Goal: Information Seeking & Learning: Learn about a topic

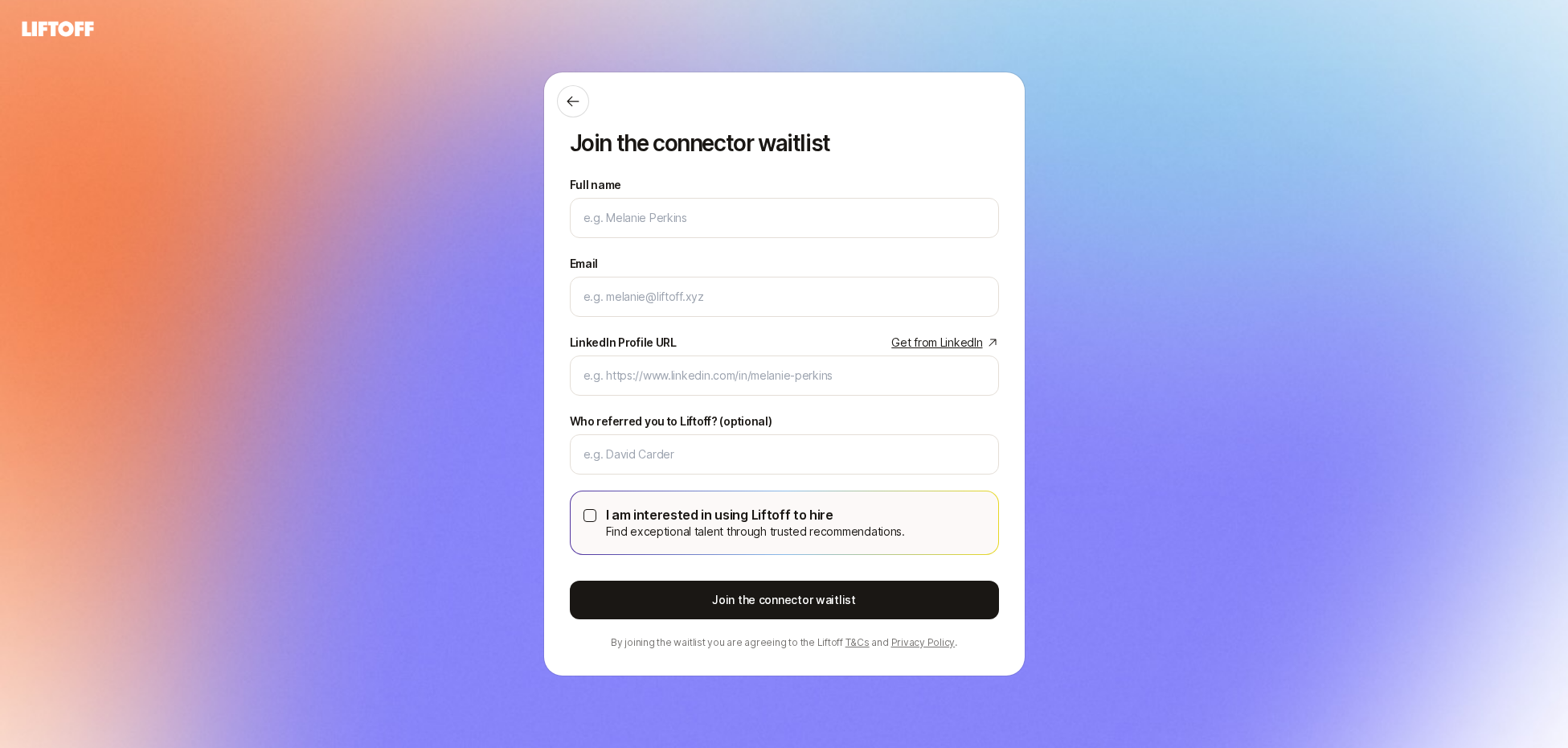
click at [57, 28] on icon at bounding box center [57, 29] width 77 height 23
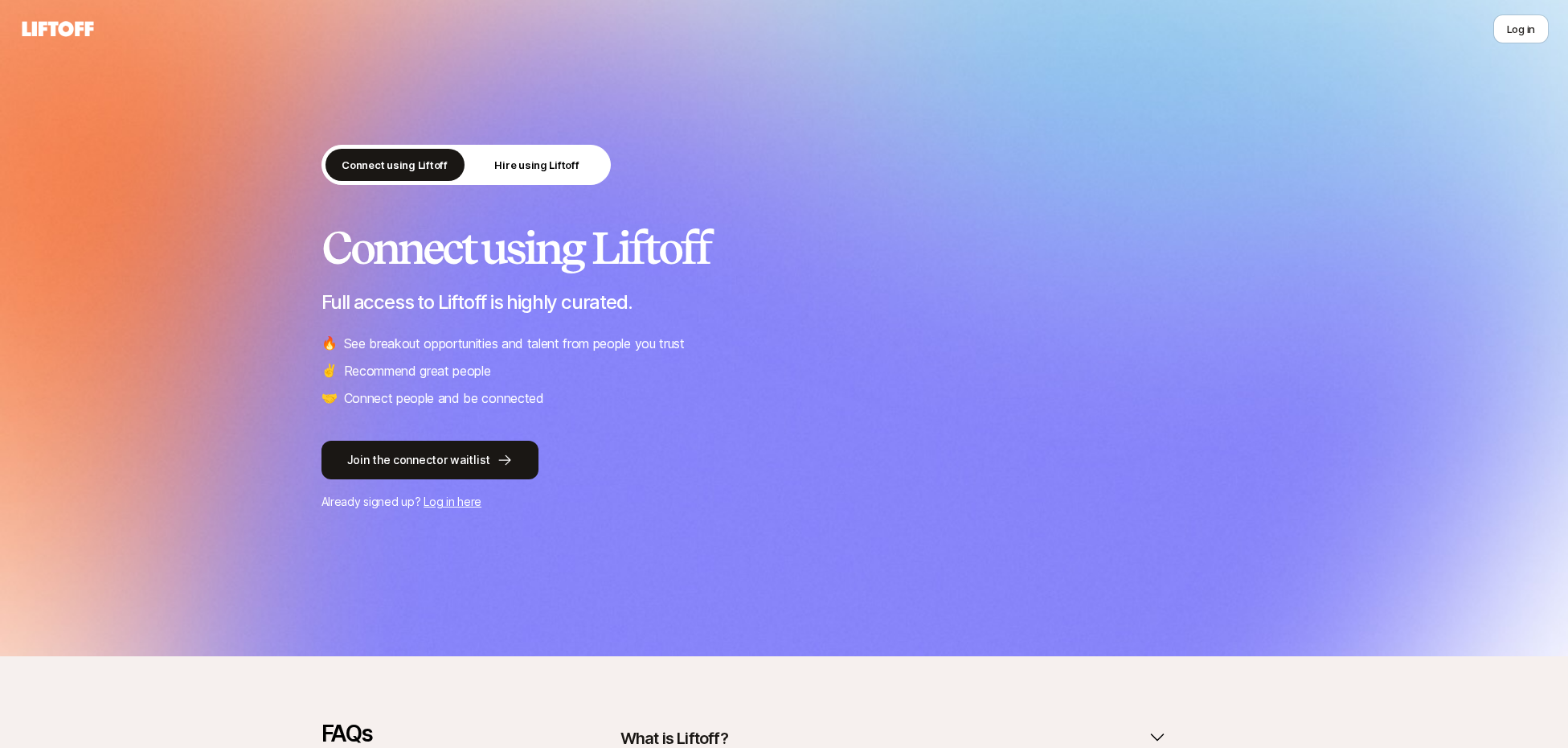
click at [55, 26] on icon at bounding box center [59, 28] width 72 height 15
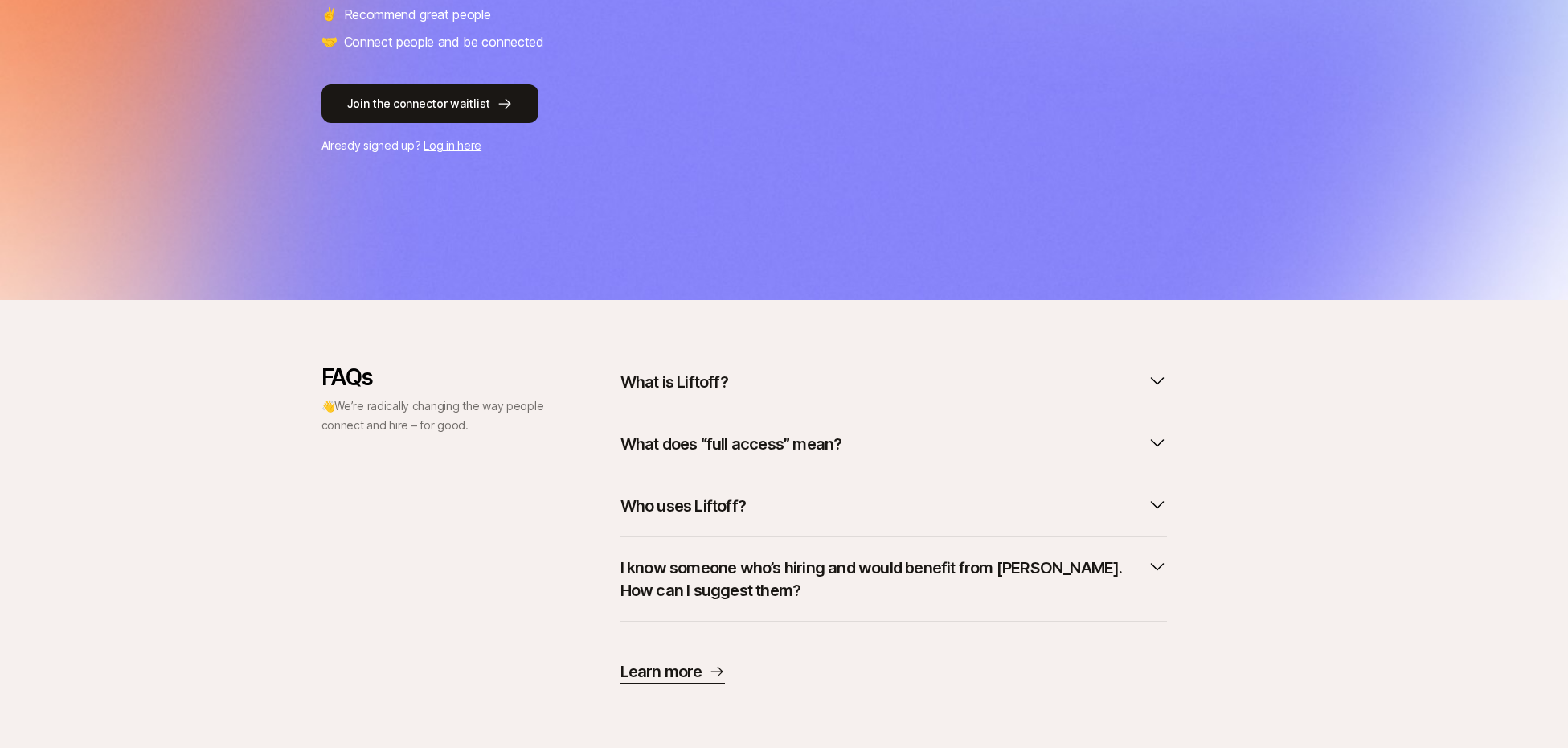
click at [884, 379] on button "What is Liftoff?" at bounding box center [894, 381] width 546 height 35
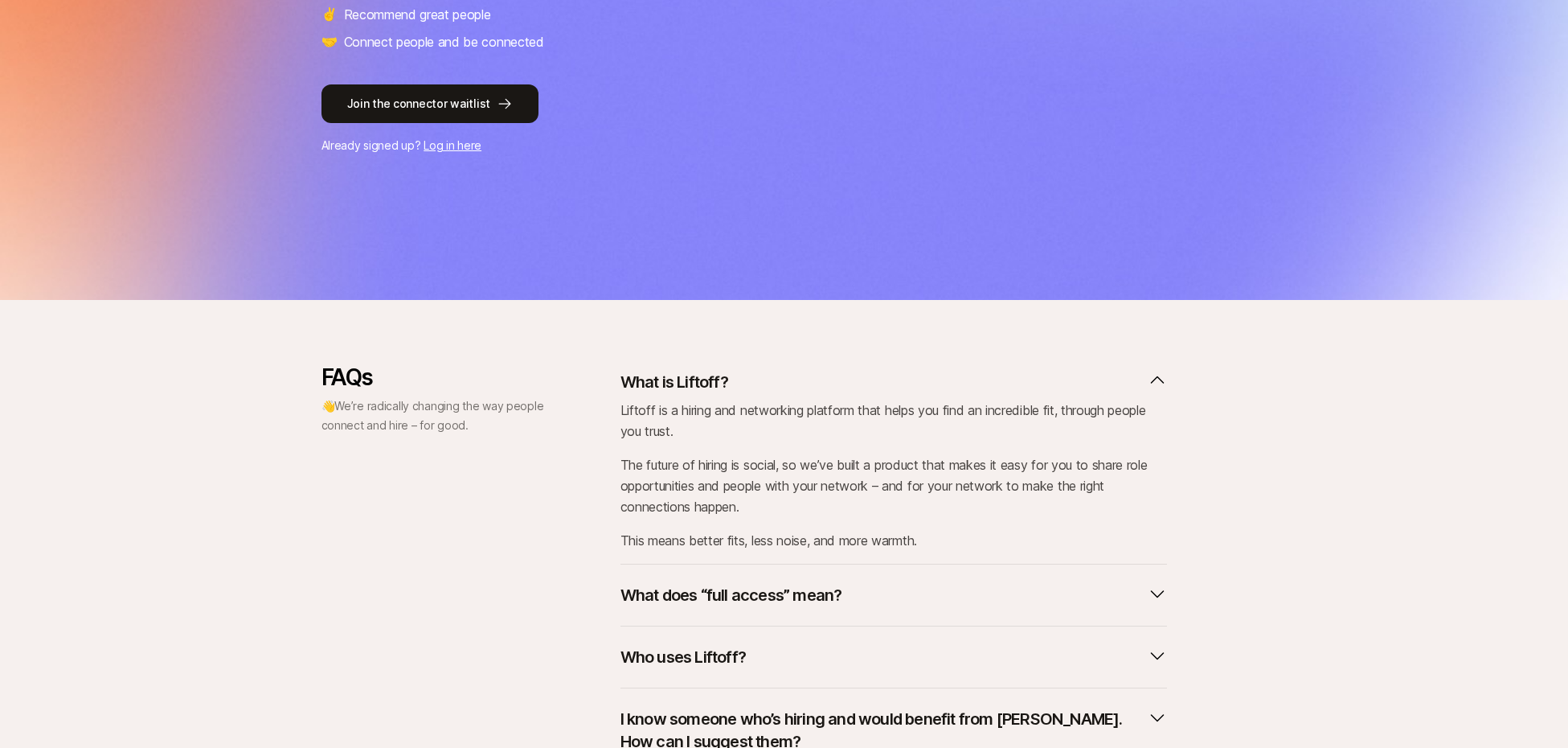
click at [855, 370] on button "What is Liftoff?" at bounding box center [894, 381] width 546 height 35
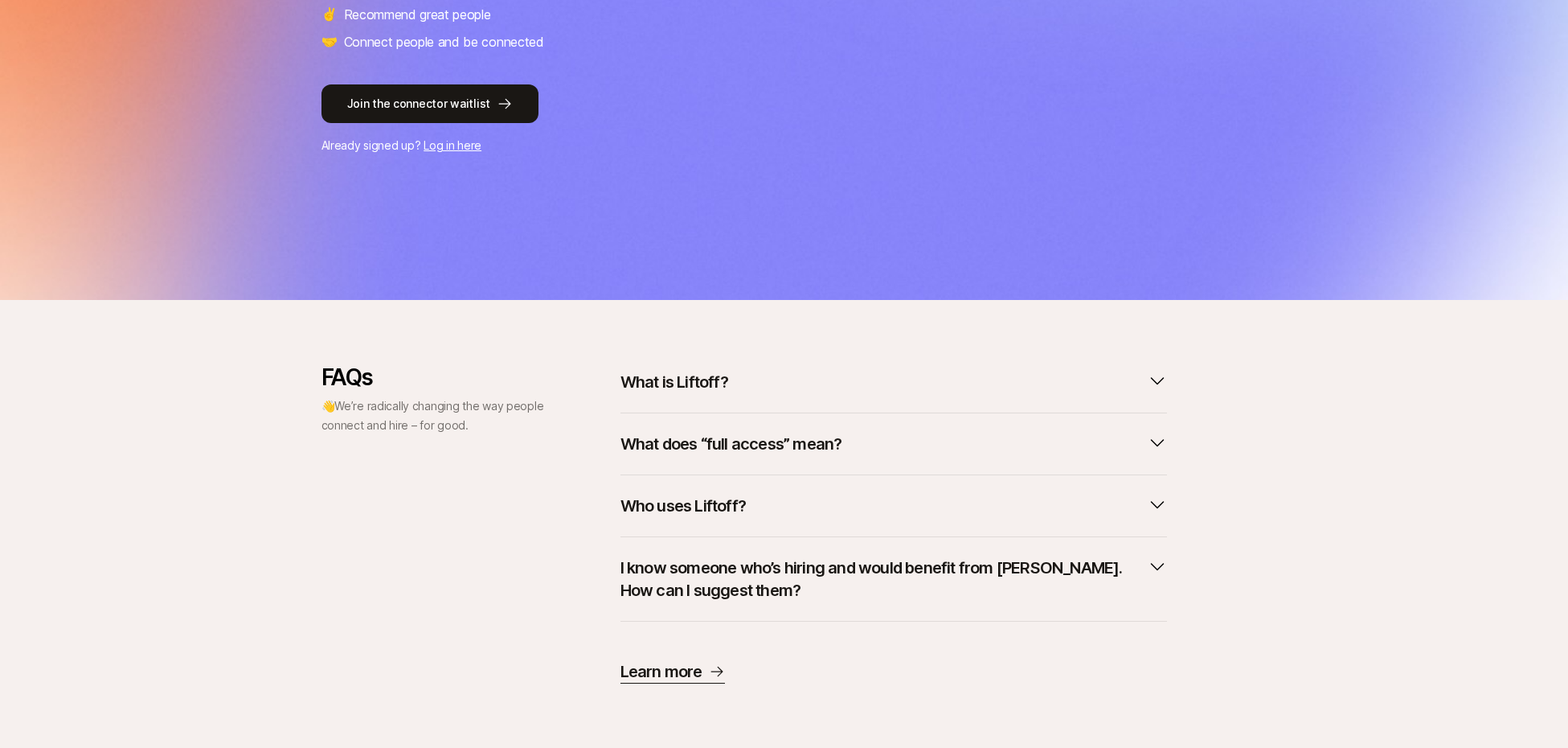
click at [848, 447] on button "What does “full access” mean?" at bounding box center [894, 443] width 546 height 35
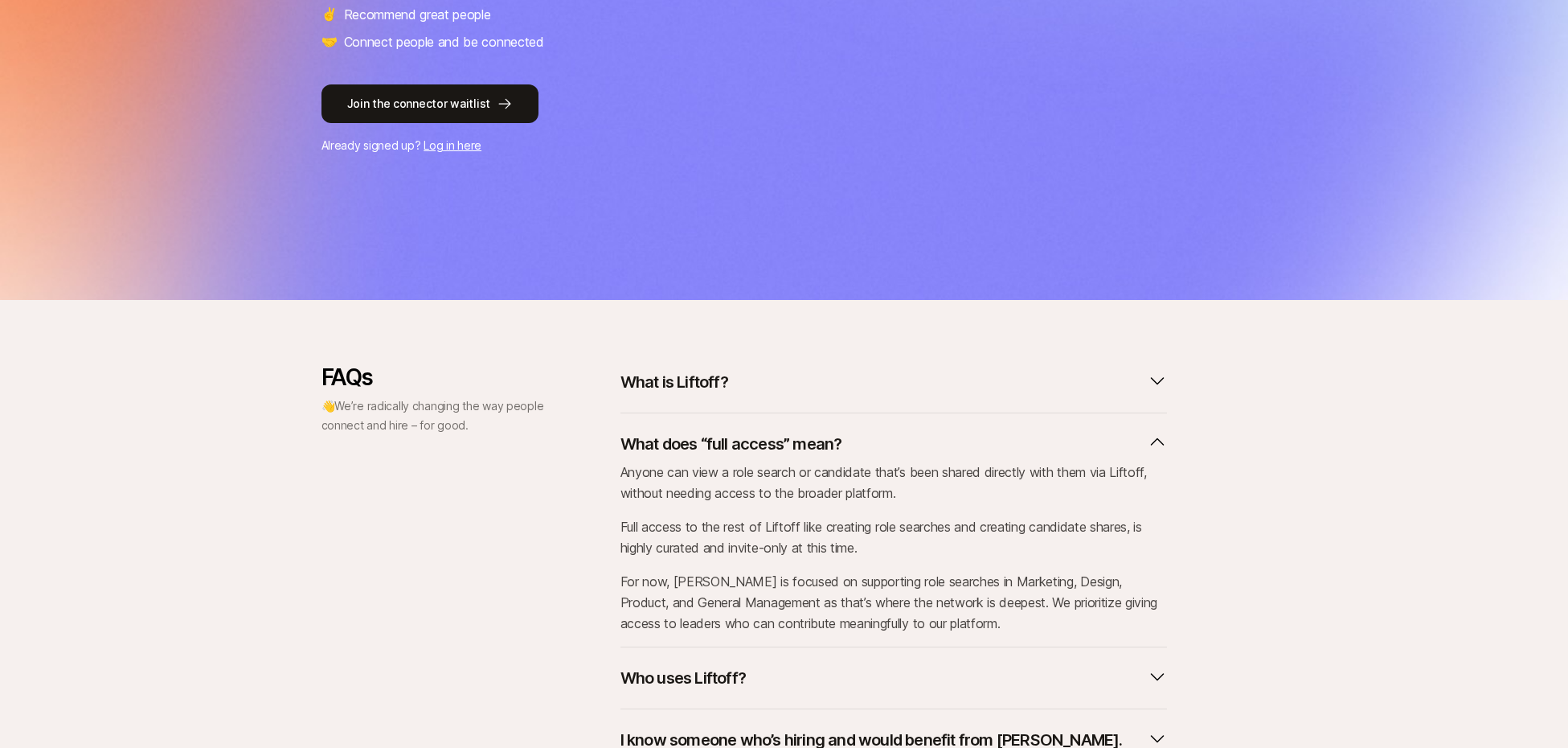
click at [858, 446] on button "What does “full access” mean?" at bounding box center [894, 443] width 546 height 35
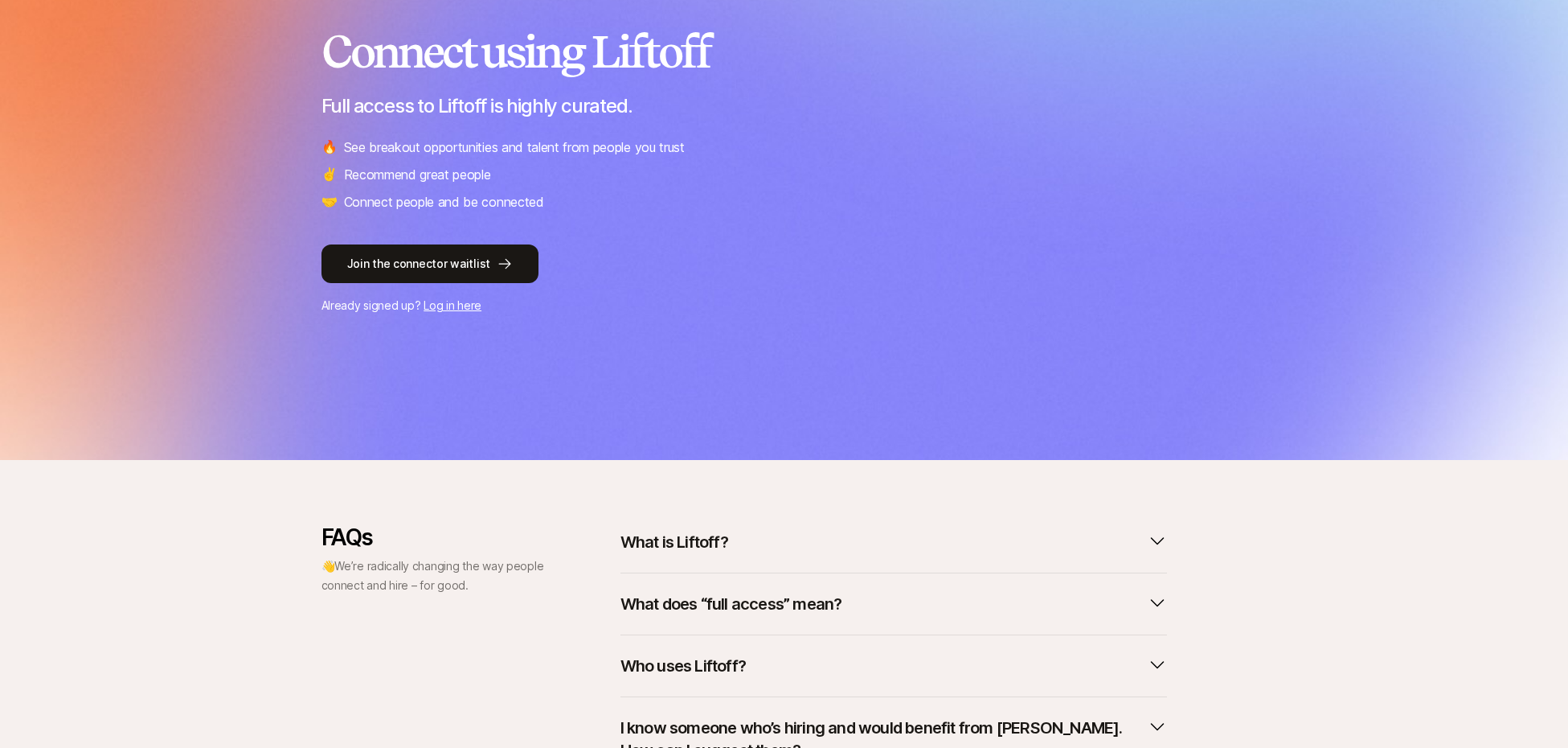
scroll to position [0, 0]
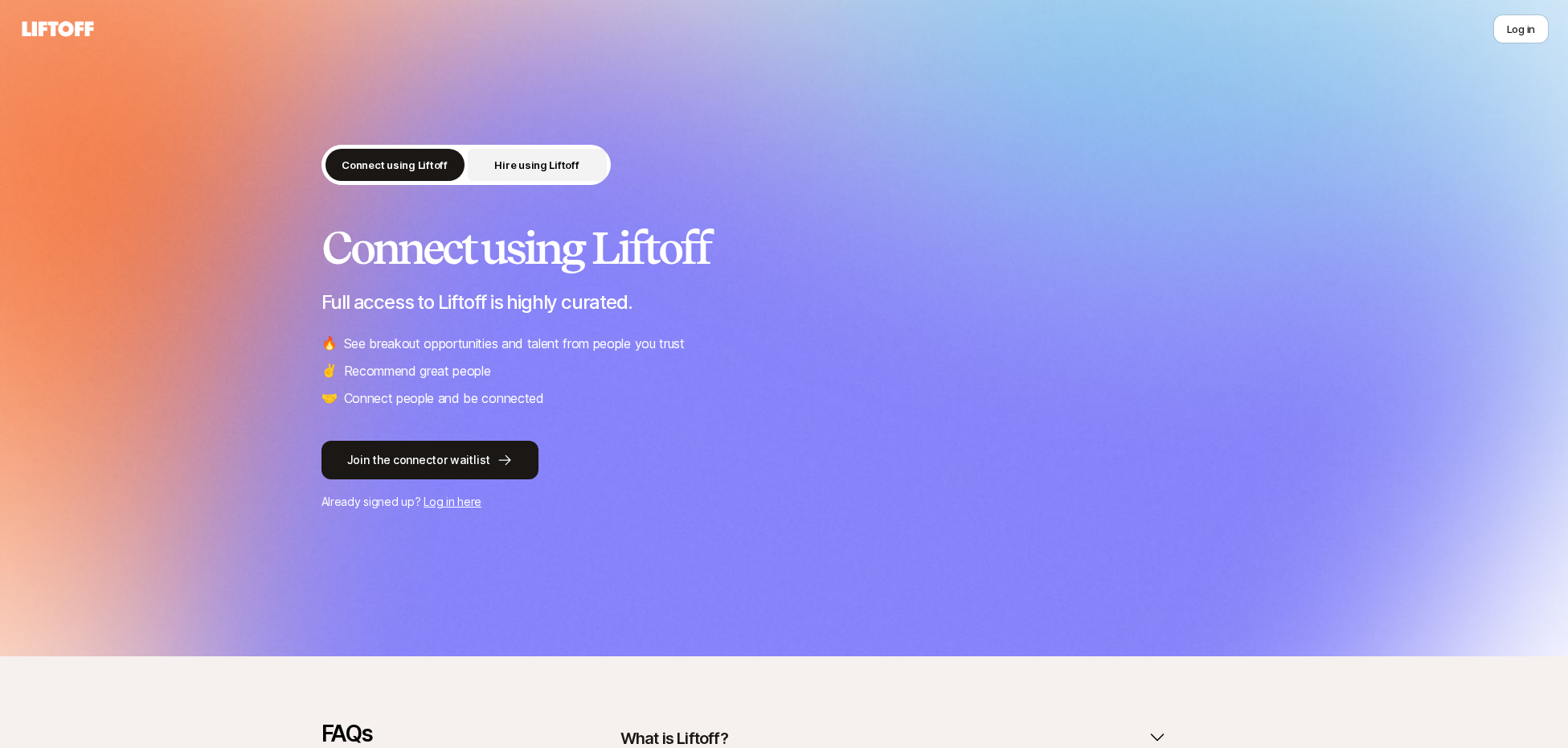
click at [526, 173] on p "Hire using Liftoff" at bounding box center [536, 165] width 85 height 16
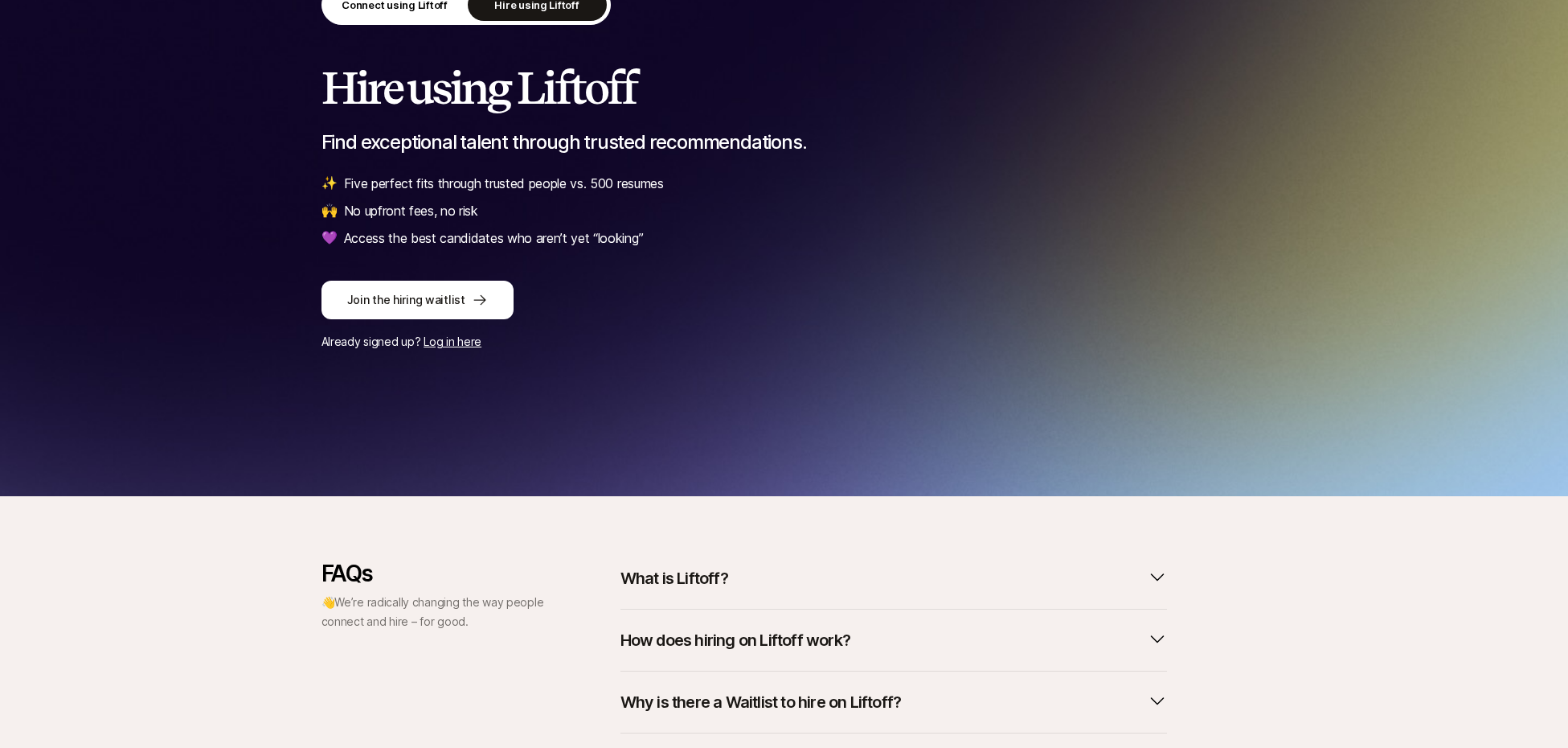
scroll to position [46, 0]
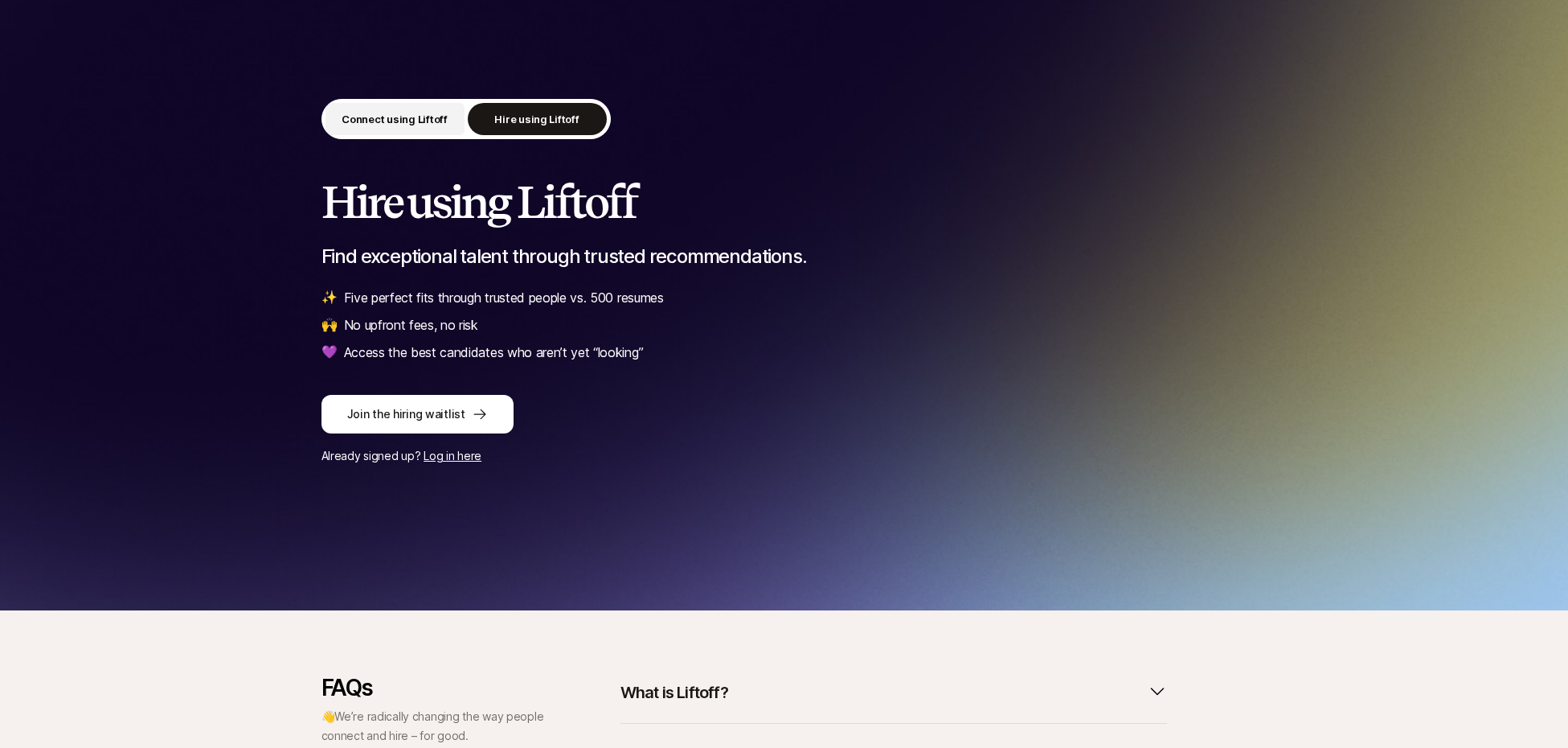
click at [394, 135] on button "Connect using Liftoff" at bounding box center [396, 119] width 140 height 32
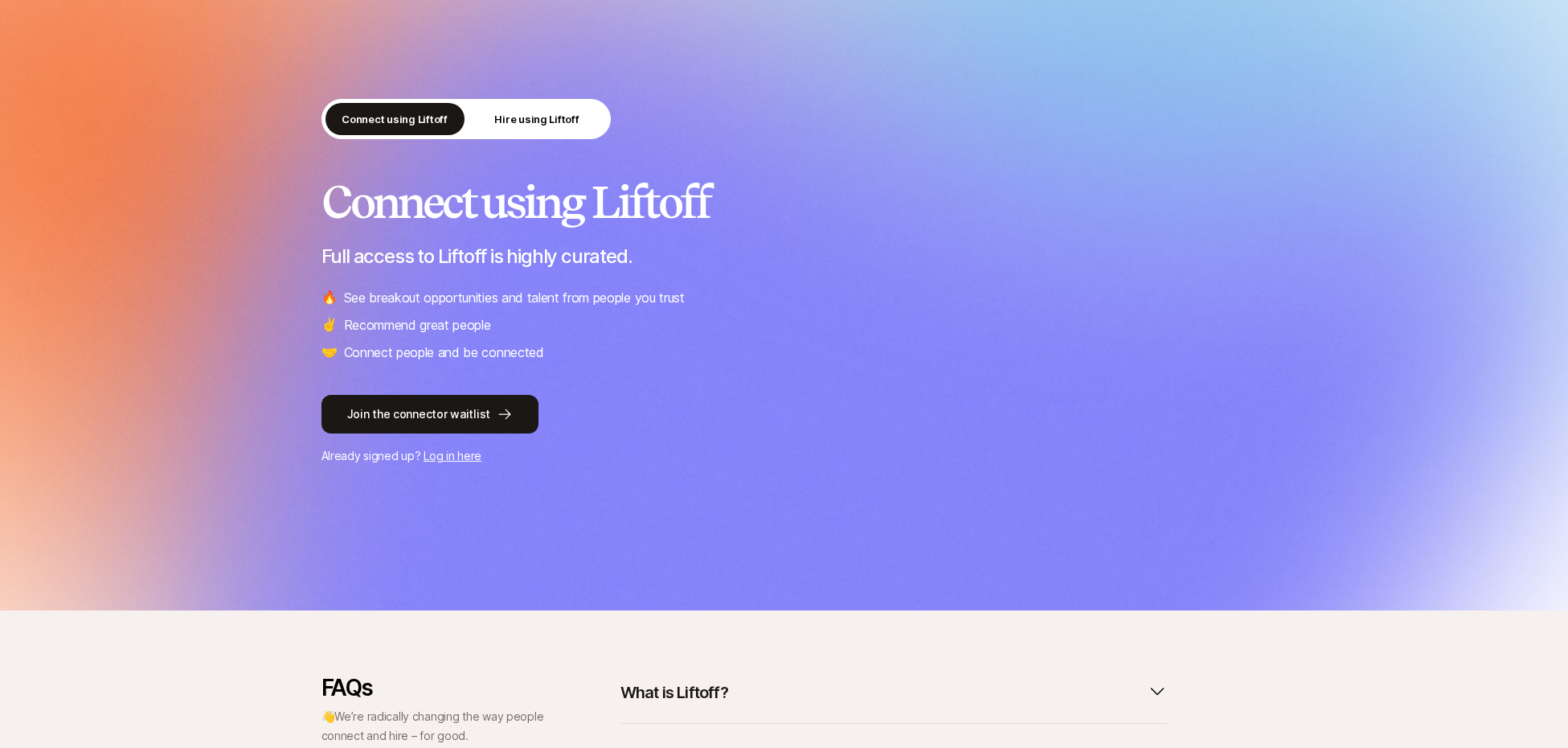
click at [526, 101] on div "Connect using Liftoff Hire using Liftoff" at bounding box center [467, 119] width 289 height 40
click at [547, 116] on p "Hire using Liftoff" at bounding box center [536, 119] width 85 height 16
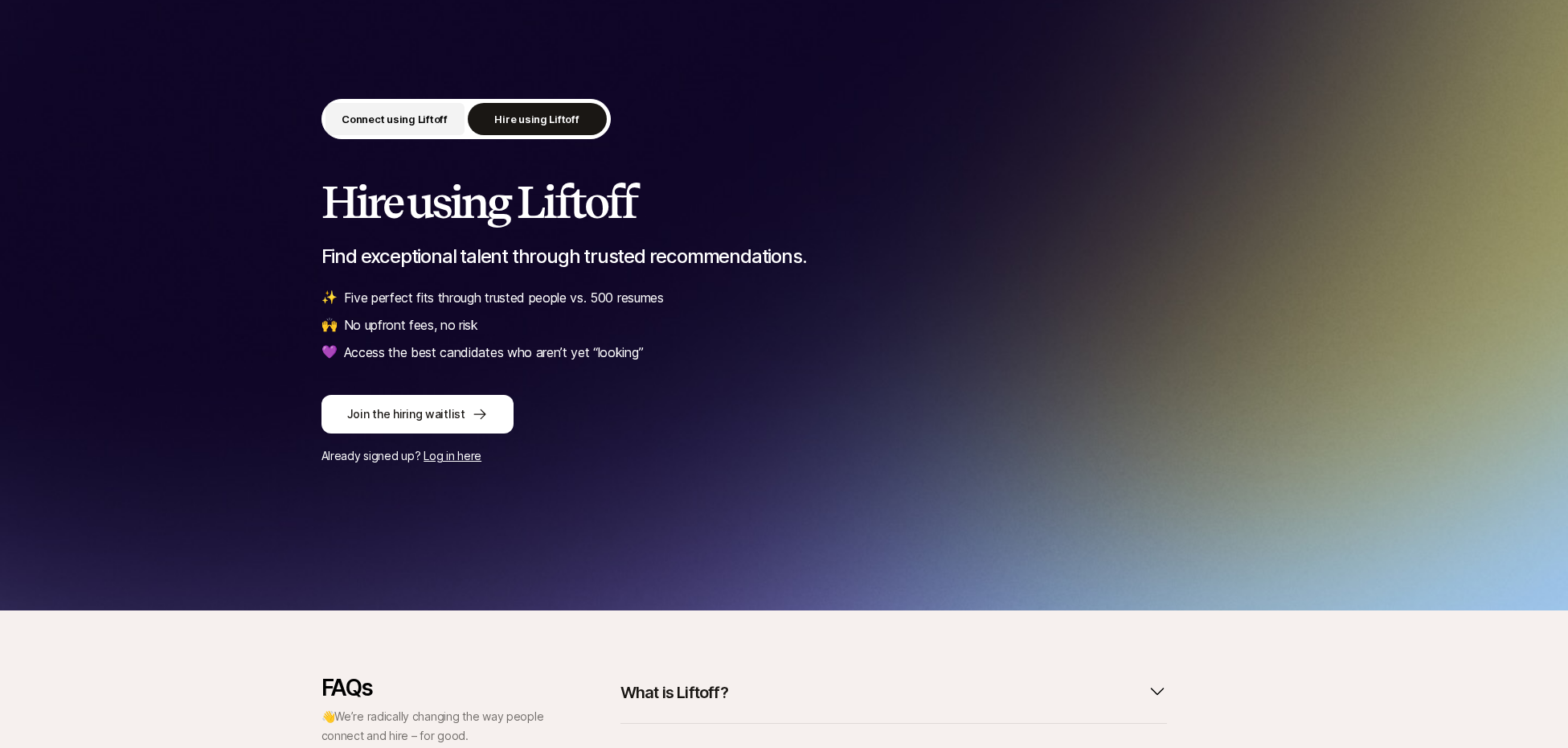
click at [420, 119] on p "Connect using Liftoff" at bounding box center [395, 119] width 106 height 16
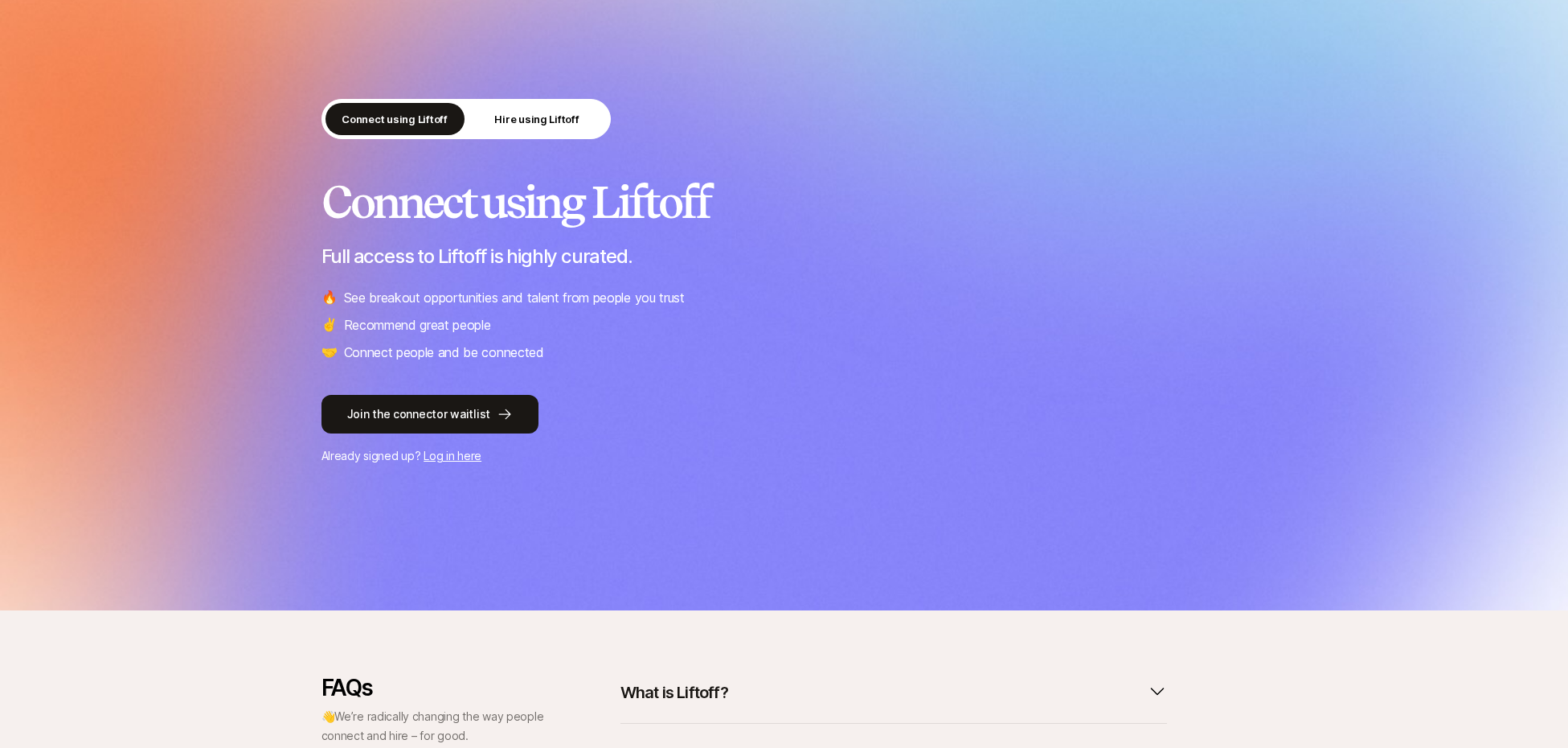
click at [1096, 367] on div "Connect using Liftoff Hire using Liftoff Connect using Liftoff Full access to L…" at bounding box center [784, 282] width 926 height 367
